Goal: Information Seeking & Learning: Understand process/instructions

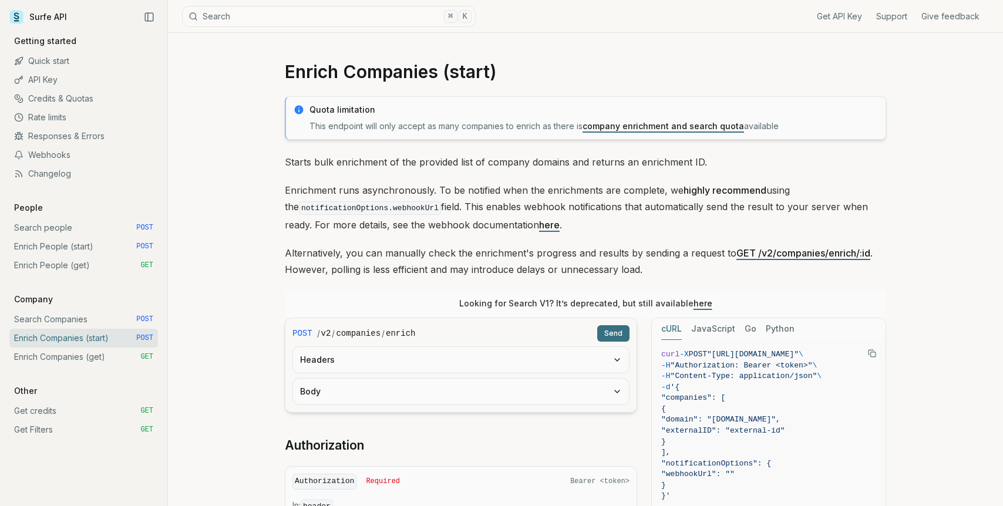
click at [82, 249] on link "Enrich People (start) POST" at bounding box center [83, 246] width 149 height 19
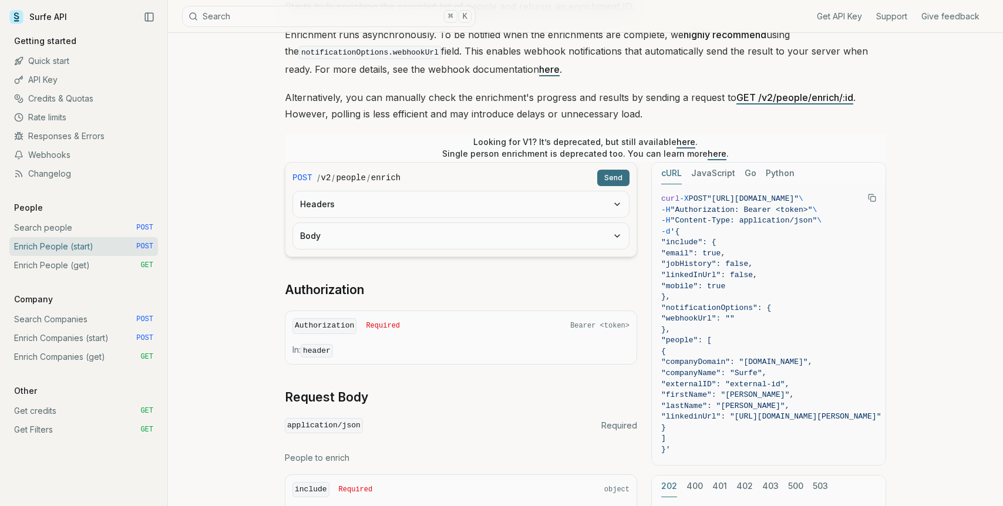
scroll to position [152, 0]
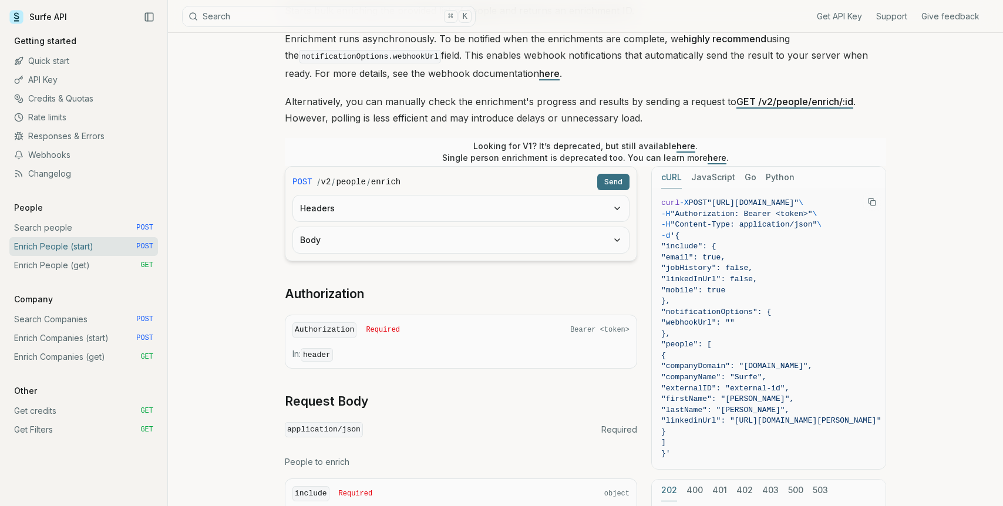
click at [73, 97] on link "Credits & Quotas" at bounding box center [83, 98] width 149 height 19
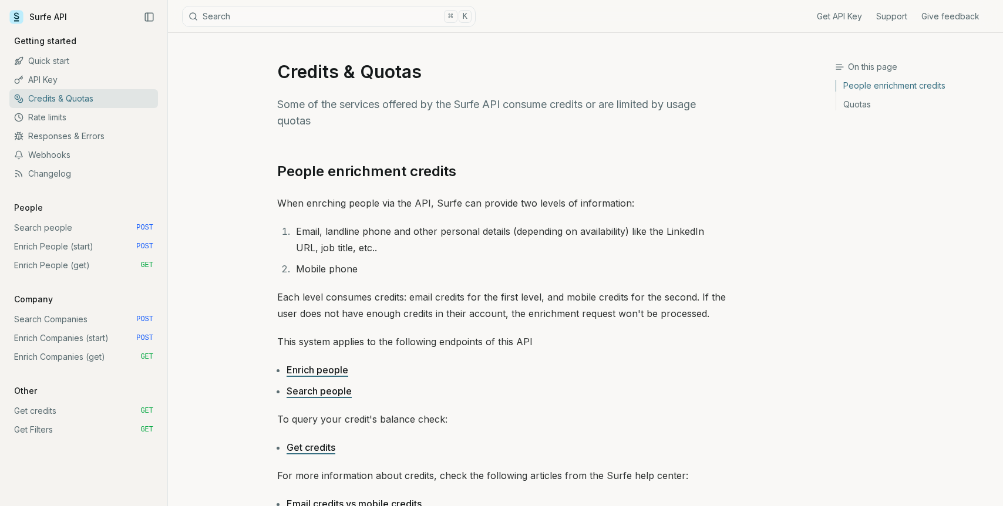
click at [60, 250] on link "Enrich People (start) POST" at bounding box center [83, 246] width 149 height 19
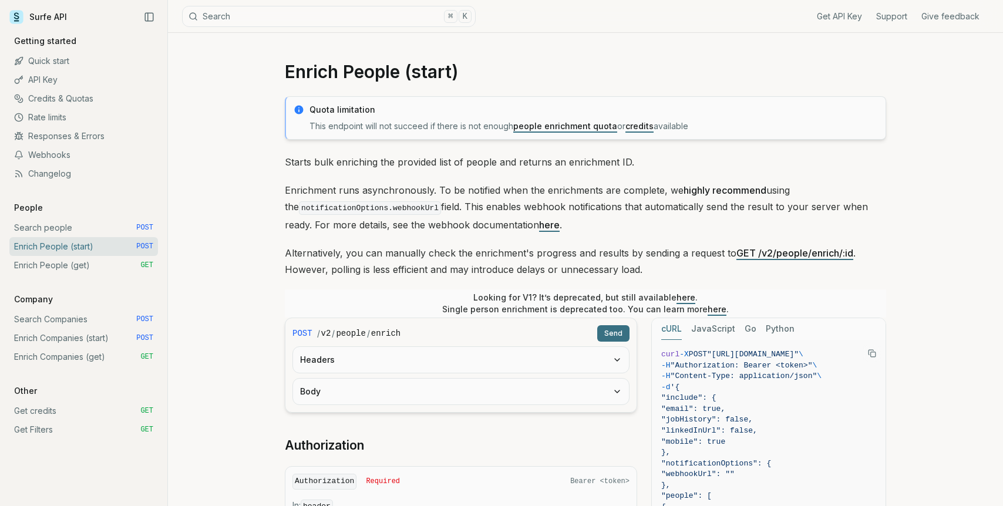
click at [77, 96] on link "Credits & Quotas" at bounding box center [83, 98] width 149 height 19
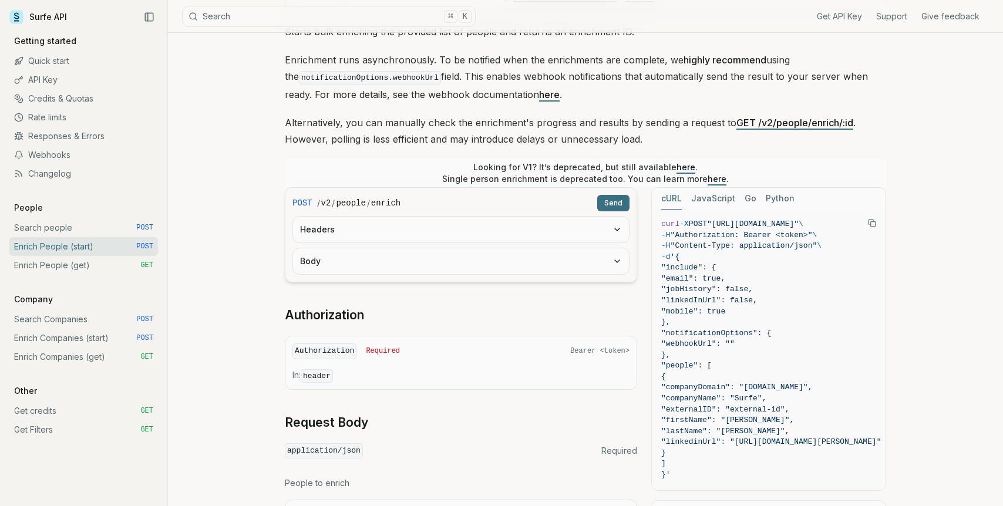
scroll to position [228, 0]
